Goal: Transaction & Acquisition: Purchase product/service

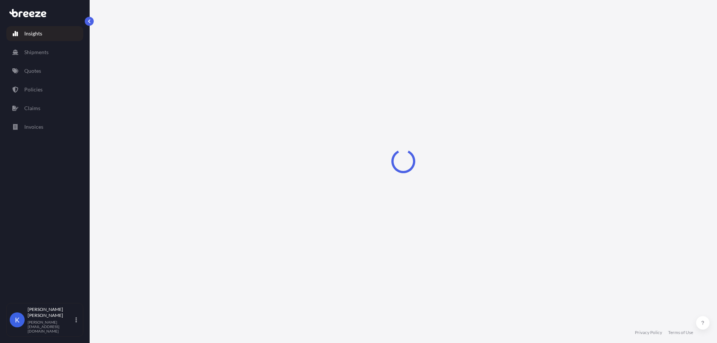
select select "2025"
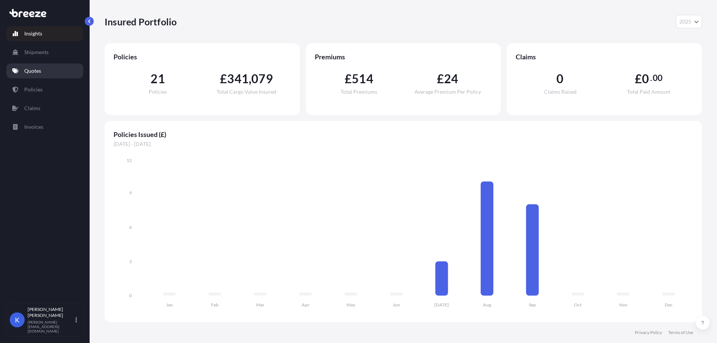
click at [46, 74] on link "Quotes" at bounding box center [44, 70] width 77 height 15
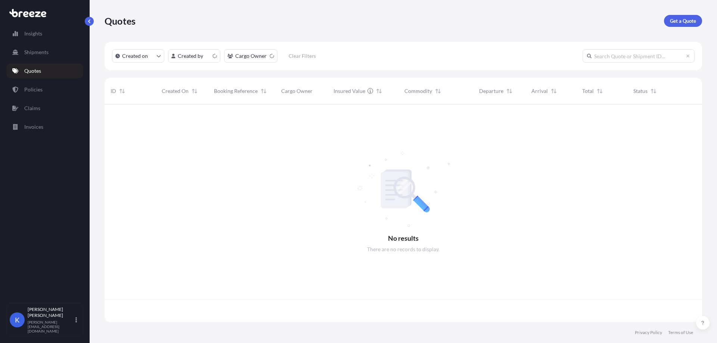
scroll to position [216, 592]
click at [684, 23] on p "Get a Quote" at bounding box center [683, 20] width 26 height 7
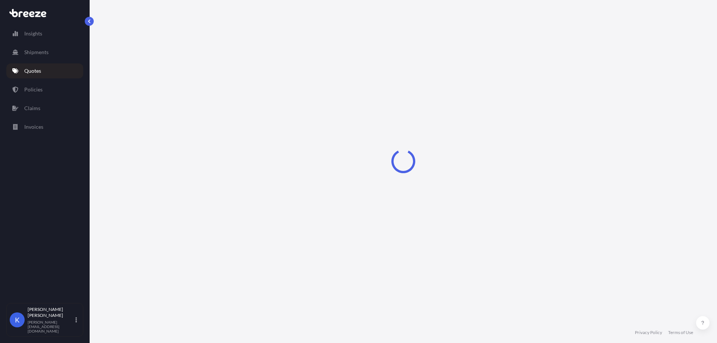
select select "Road"
select select "Sea"
select select "1"
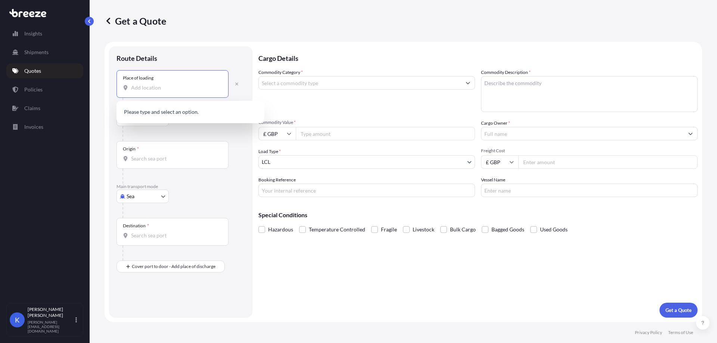
click at [173, 86] on input "Place of loading" at bounding box center [175, 87] width 88 height 7
drag, startPoint x: 147, startPoint y: 88, endPoint x: 141, endPoint y: 96, distance: 10.2
click at [147, 88] on input "Place of loading" at bounding box center [175, 87] width 88 height 7
click at [139, 96] on div "Place of loading" at bounding box center [172, 84] width 112 height 28
click at [139, 91] on input "Place of loading" at bounding box center [175, 87] width 88 height 7
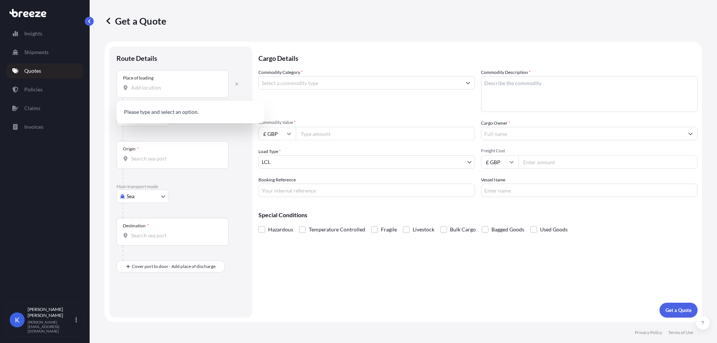
paste input "63691"
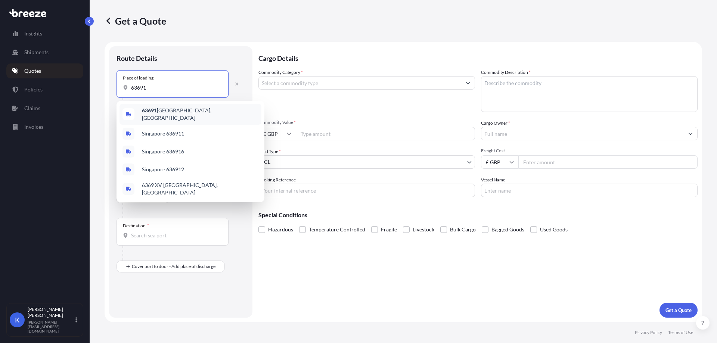
click at [209, 113] on div "63691 [GEOGRAPHIC_DATA], [GEOGRAPHIC_DATA]" at bounding box center [190, 114] width 142 height 21
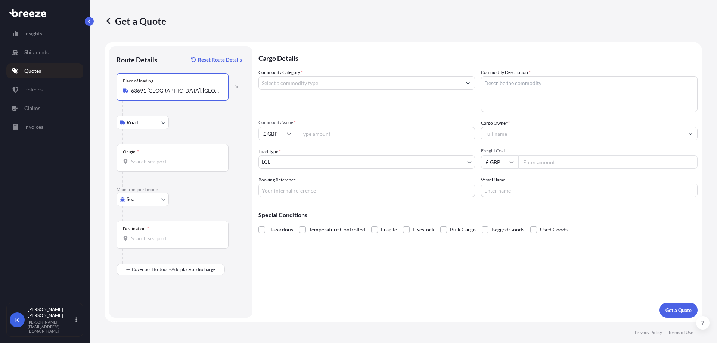
type input "63691 [GEOGRAPHIC_DATA], [GEOGRAPHIC_DATA]"
click at [135, 205] on body "0 options available. 0 options available. 5 options available. Insights Shipmen…" at bounding box center [358, 171] width 717 height 343
click at [136, 245] on span "Road" at bounding box center [137, 245] width 12 height 7
select select "Road"
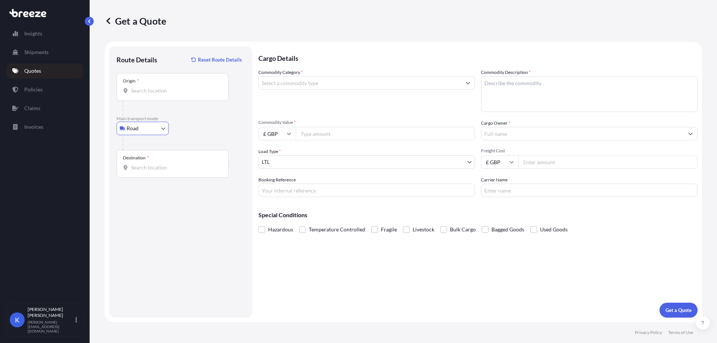
click at [142, 97] on div "Origin *" at bounding box center [172, 87] width 112 height 28
click at [142, 94] on input "Origin *" at bounding box center [175, 90] width 88 height 7
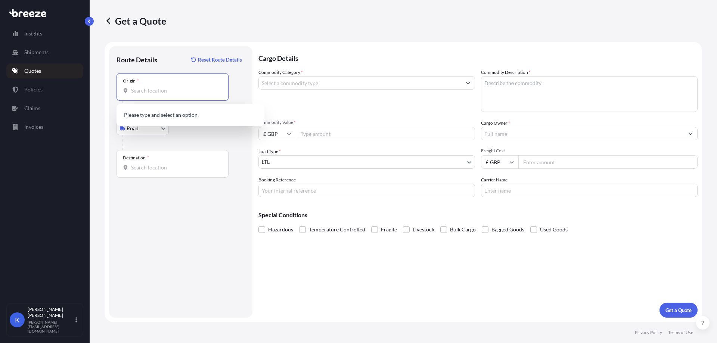
paste input "63691"
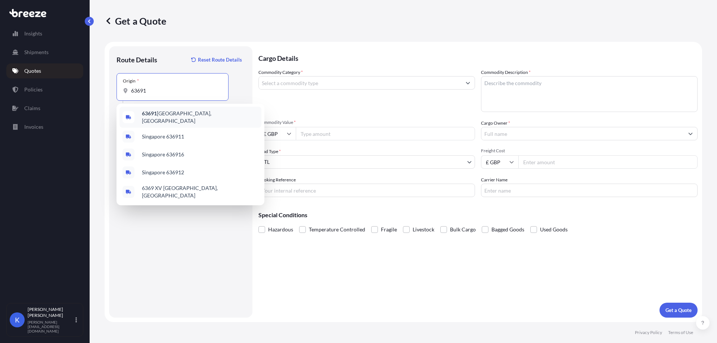
click at [168, 116] on span "63691 [GEOGRAPHIC_DATA], [GEOGRAPHIC_DATA]" at bounding box center [200, 117] width 116 height 15
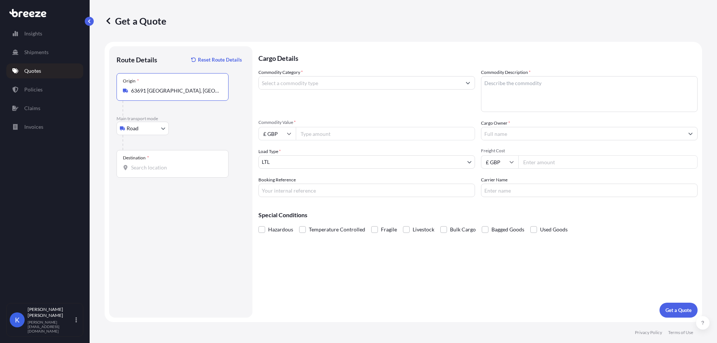
type input "63691 [GEOGRAPHIC_DATA], [GEOGRAPHIC_DATA]"
click at [145, 176] on div "Destination *" at bounding box center [172, 164] width 112 height 28
click at [145, 171] on input "Destination *" at bounding box center [175, 167] width 88 height 7
drag, startPoint x: 156, startPoint y: 168, endPoint x: 127, endPoint y: 168, distance: 28.7
click at [127, 168] on div "tf9 sq3" at bounding box center [172, 167] width 99 height 7
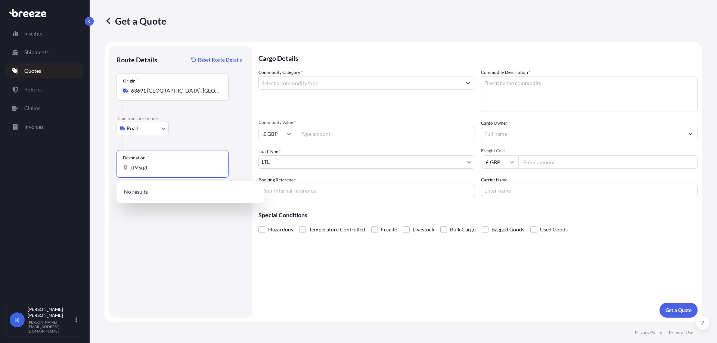
click at [174, 168] on input "tf9 sq3" at bounding box center [175, 167] width 88 height 7
click at [201, 188] on div "[STREET_ADDRESS]" at bounding box center [190, 193] width 142 height 18
type input "[STREET_ADDRESS]"
click at [341, 83] on input "Commodity Category *" at bounding box center [360, 82] width 202 height 13
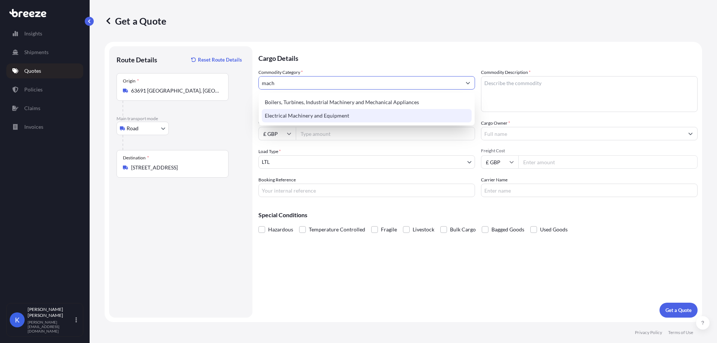
click at [353, 121] on div "Electrical Machinery and Equipment" at bounding box center [367, 115] width 210 height 13
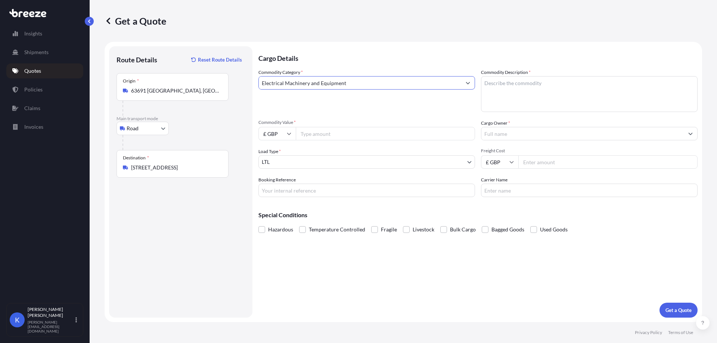
type input "Electrical Machinery and Equipment"
click at [349, 138] on input "Commodity Value *" at bounding box center [385, 133] width 179 height 13
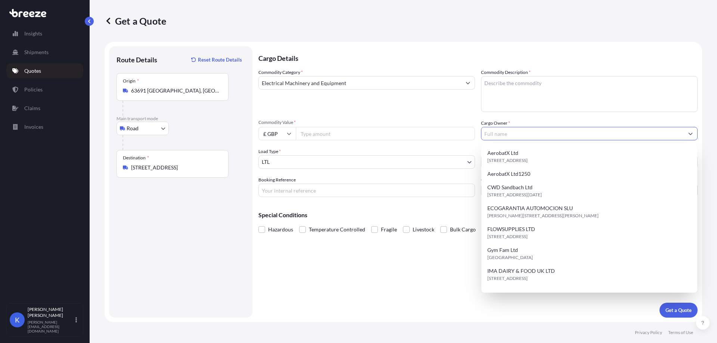
click at [537, 135] on input "Cargo Owner *" at bounding box center [582, 133] width 202 height 13
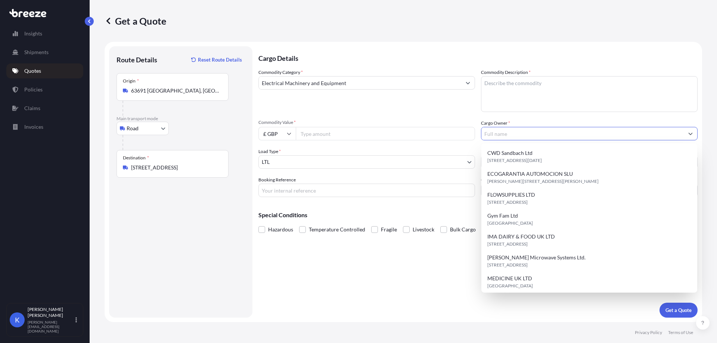
scroll to position [75, 0]
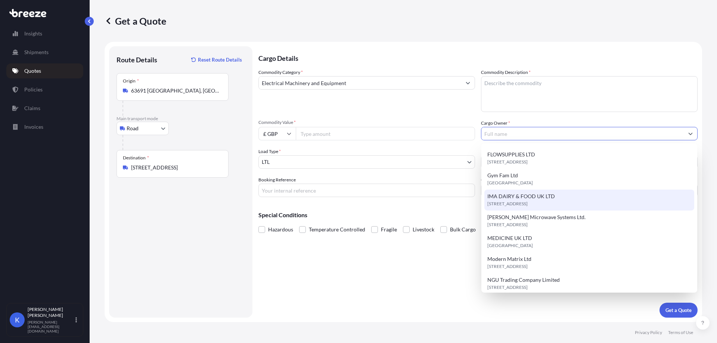
click at [540, 197] on span "IMA DAIRY & FOOD UK LTD" at bounding box center [521, 196] width 68 height 7
type input "IMA DAIRY & FOOD UK LTD"
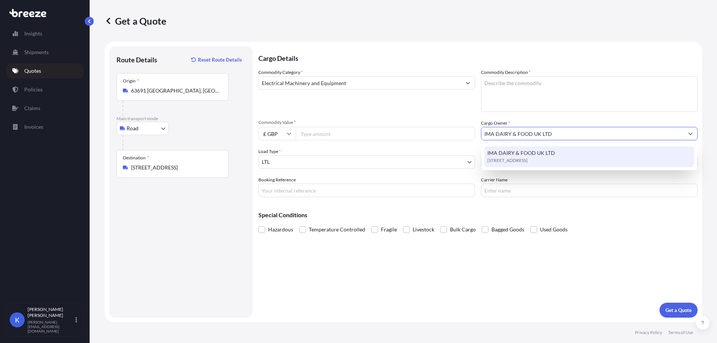
click at [515, 85] on textarea "Commodity Description *" at bounding box center [589, 94] width 216 height 36
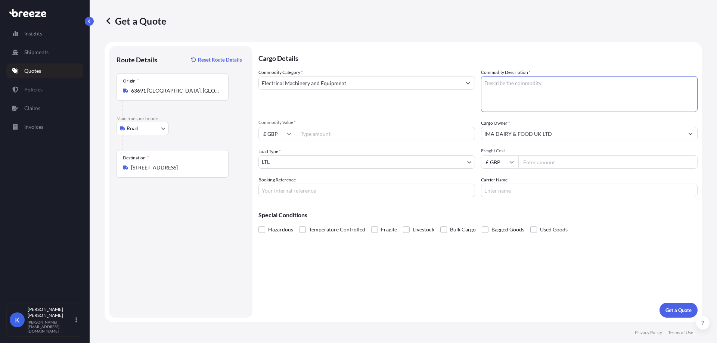
paste textarea "REPAIR CASSETTE HSR510052564"
type textarea "REPAIR CASSETTE HSR510052564"
click at [346, 131] on input "Commodity Value *" at bounding box center [385, 133] width 179 height 13
paste input "55634.26"
type input "55634.26"
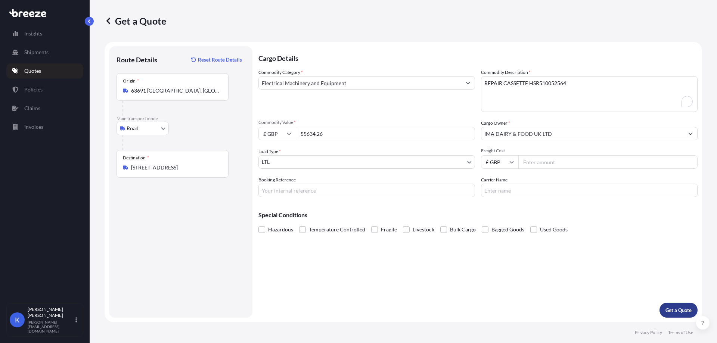
click at [672, 312] on p "Get a Quote" at bounding box center [678, 309] width 26 height 7
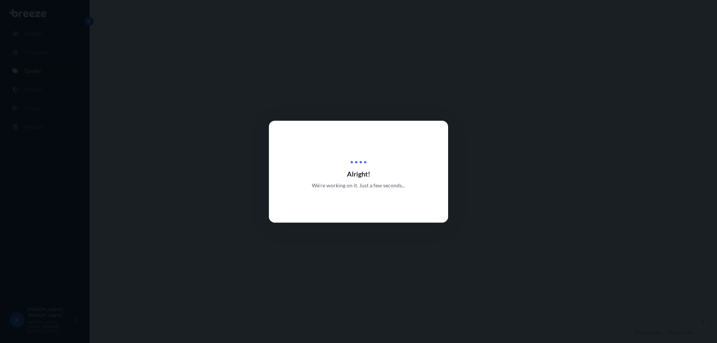
select select "Road"
select select "1"
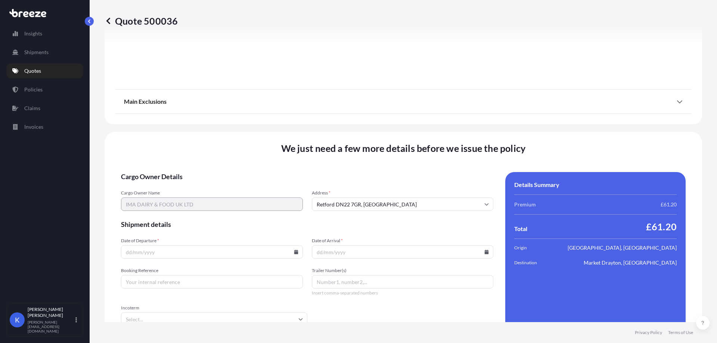
scroll to position [834, 0]
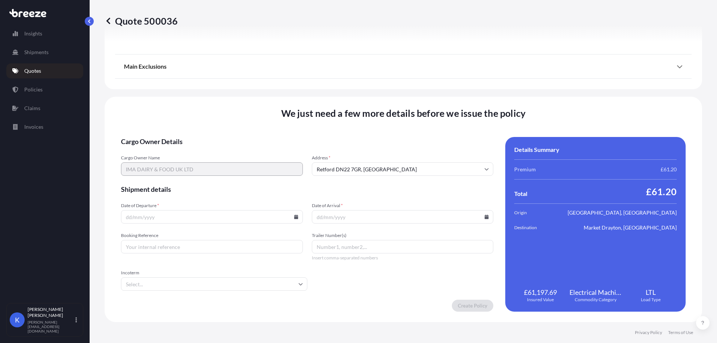
click at [181, 215] on input "Date of Departure *" at bounding box center [212, 216] width 182 height 13
click at [297, 217] on input "Date of Departure *" at bounding box center [212, 216] width 182 height 13
click at [294, 215] on icon at bounding box center [296, 217] width 4 height 4
click at [224, 163] on button "26" at bounding box center [228, 165] width 12 height 12
type input "[DATE]"
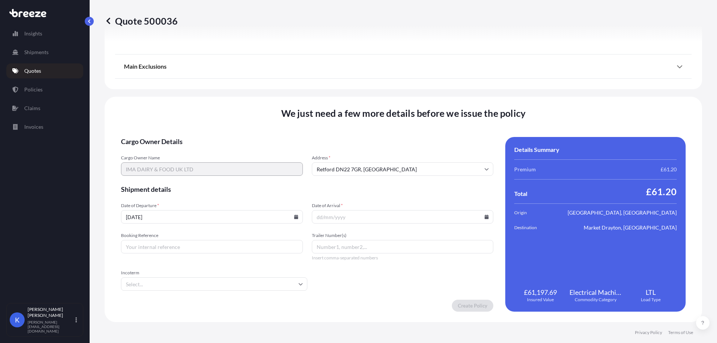
click at [416, 217] on input "Date of Arrival *" at bounding box center [403, 216] width 182 height 13
click at [484, 216] on icon at bounding box center [486, 217] width 4 height 4
click at [349, 176] on button "29" at bounding box center [348, 179] width 12 height 12
type input "[DATE]"
click at [241, 246] on input "Booking Reference" at bounding box center [212, 246] width 182 height 13
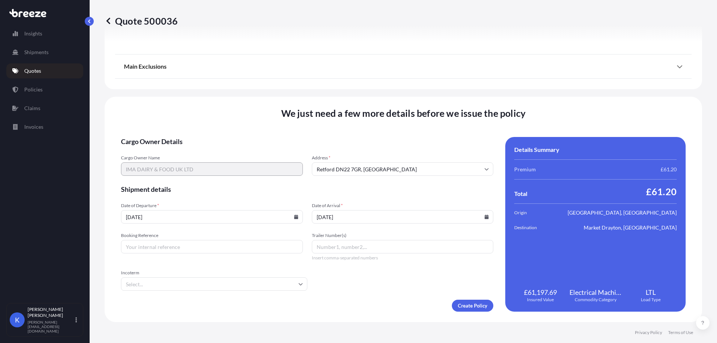
click at [228, 250] on input "Booking Reference" at bounding box center [212, 246] width 182 height 13
paste input "RIJ002416"
type input "RIJ002416"
click at [221, 283] on input "Incoterm" at bounding box center [214, 283] width 186 height 13
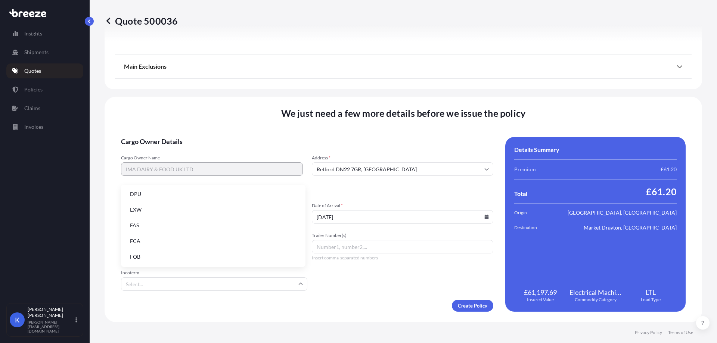
click at [160, 240] on li "FCA" at bounding box center [213, 241] width 178 height 14
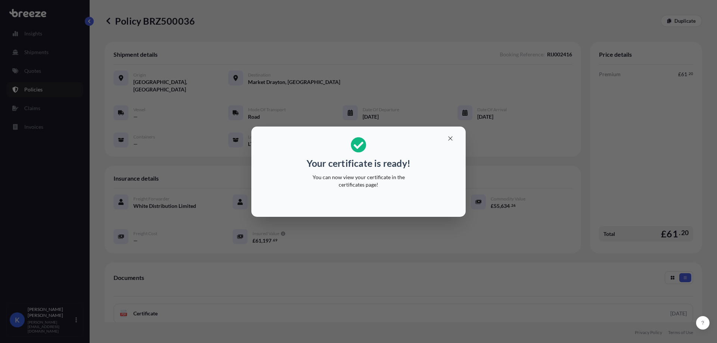
click at [268, 296] on div "Your certificate is ready! You can now view your certificate in the certificate…" at bounding box center [358, 171] width 717 height 343
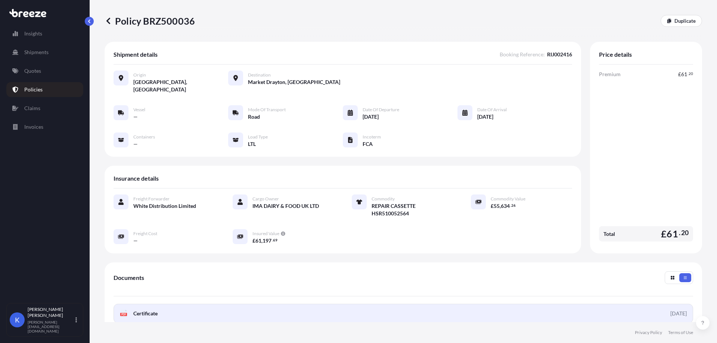
click at [200, 308] on link "PDF Certificate [DATE]" at bounding box center [402, 313] width 579 height 19
